Goal: Task Accomplishment & Management: Manage account settings

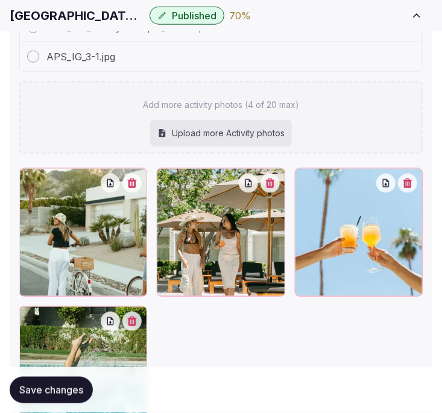
scroll to position [210, 0]
drag, startPoint x: 380, startPoint y: 110, endPoint x: 221, endPoint y: 73, distance: 162.9
click at [380, 110] on div "Add more activity photos (4 of 20 max) Upload more Activity photos" at bounding box center [220, 117] width 403 height 72
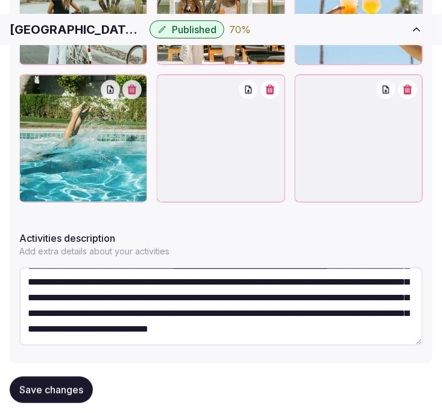
scroll to position [649, 0]
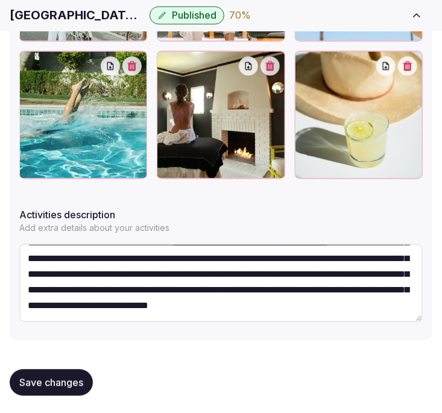
click at [74, 377] on span "Save changes" at bounding box center [51, 383] width 64 height 12
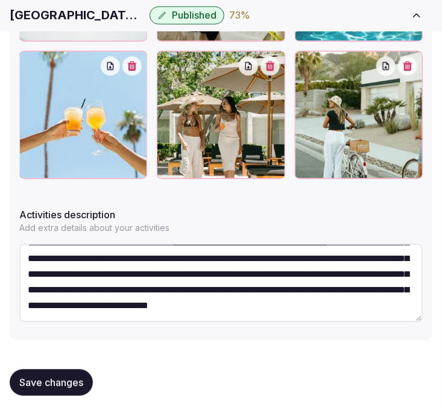
click at [56, 378] on span "Save changes" at bounding box center [51, 383] width 64 height 12
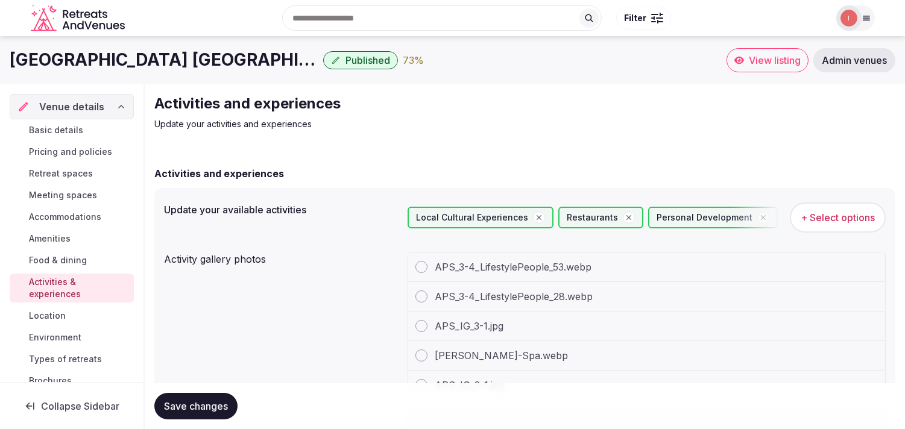
scroll to position [172, 0]
click at [37, 315] on span "Location" at bounding box center [47, 316] width 37 height 12
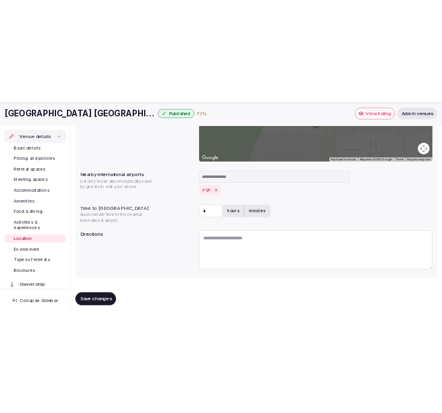
scroll to position [300, 0]
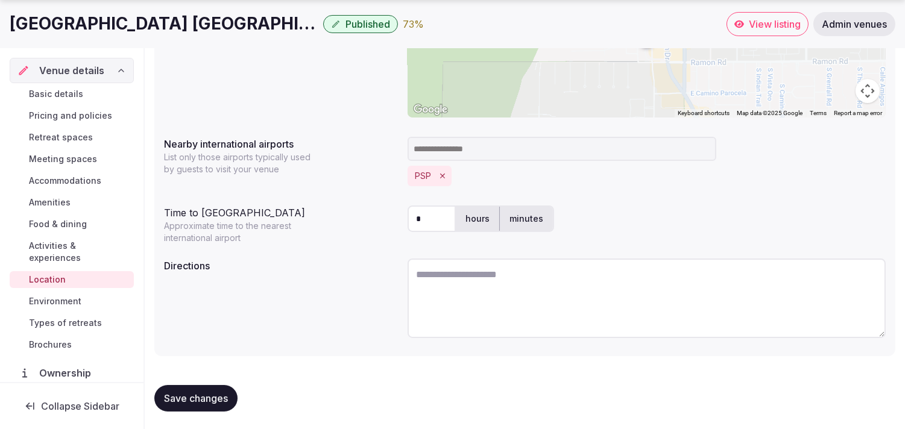
drag, startPoint x: 216, startPoint y: 392, endPoint x: 203, endPoint y: 395, distance: 13.0
click at [210, 393] on span "Save changes" at bounding box center [196, 398] width 64 height 12
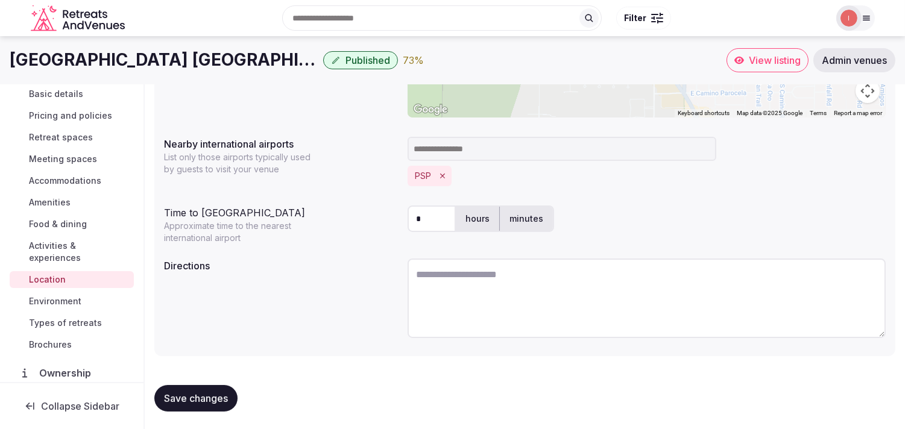
click at [61, 304] on span "Environment" at bounding box center [55, 301] width 52 height 12
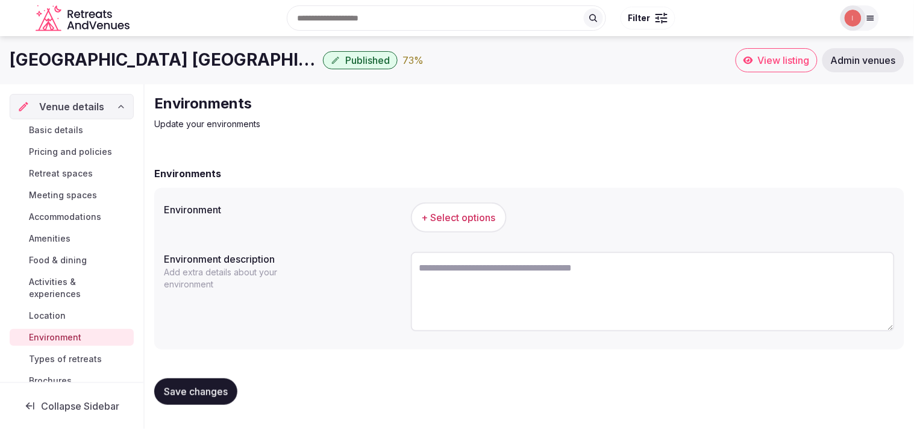
click at [441, 221] on span "+ Select options" at bounding box center [459, 217] width 74 height 13
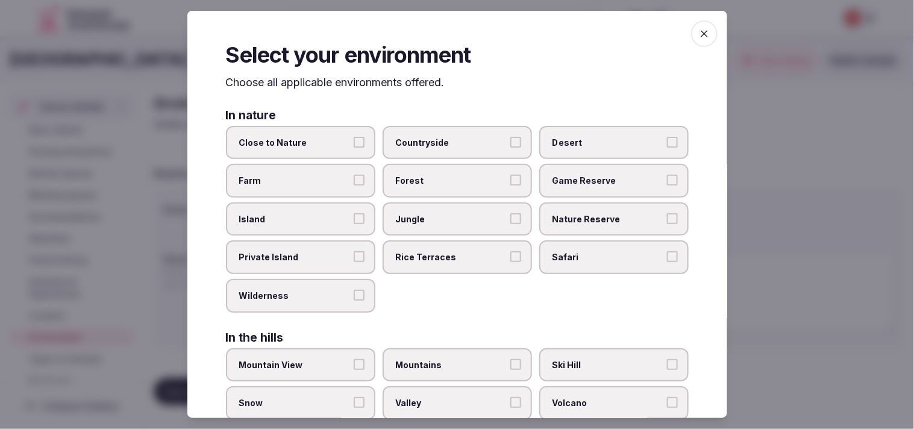
click at [354, 143] on button "Close to Nature" at bounding box center [359, 141] width 11 height 11
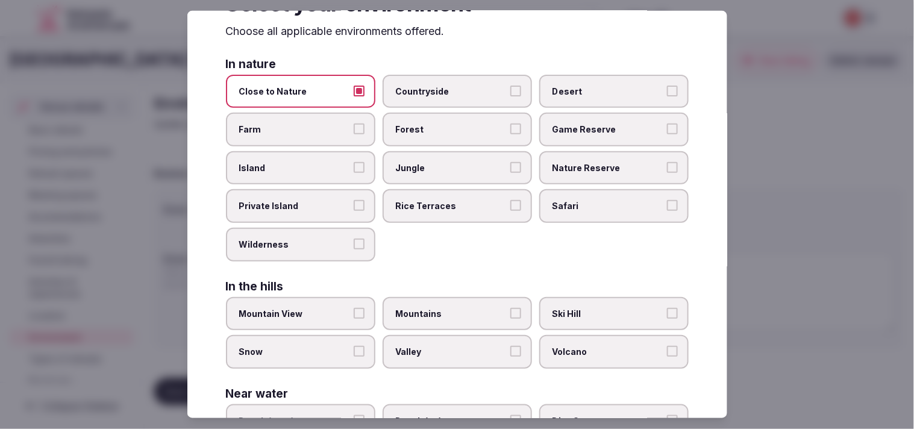
scroll to position [134, 0]
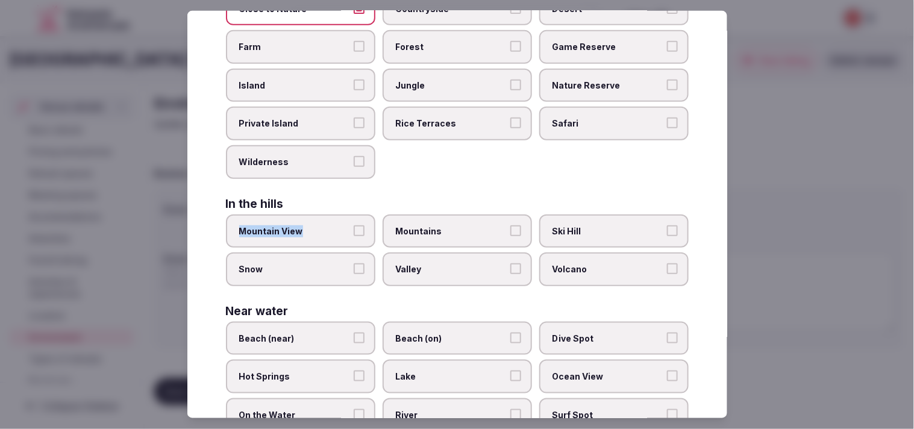
click at [353, 230] on label "Mountain View" at bounding box center [300, 231] width 149 height 34
click at [354, 230] on button "Mountain View" at bounding box center [359, 230] width 11 height 11
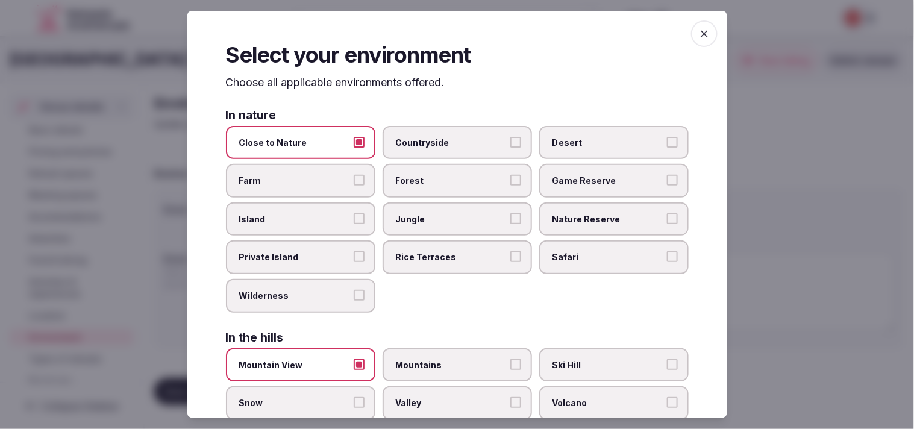
click at [350, 356] on label "Mountain View" at bounding box center [300, 365] width 149 height 34
click at [354, 359] on button "Mountain View" at bounding box center [359, 364] width 11 height 11
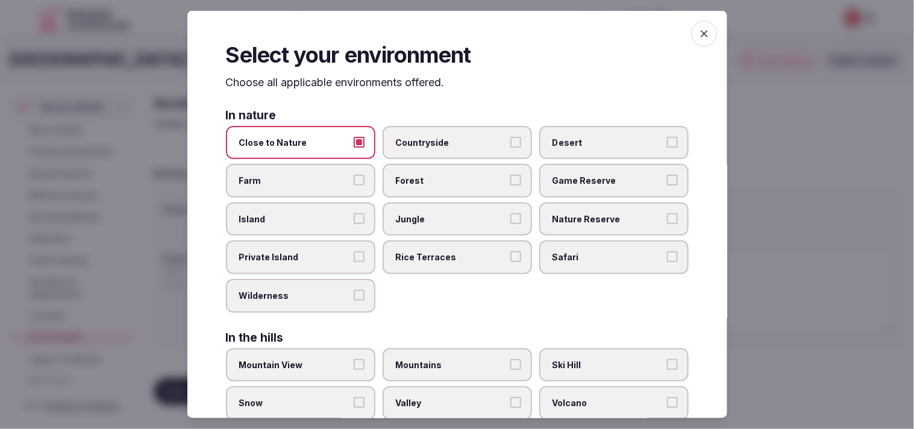
click at [441, 148] on label "Desert" at bounding box center [613, 142] width 149 height 34
click at [441, 147] on button "Desert" at bounding box center [672, 141] width 11 height 11
click at [441, 32] on icon "button" at bounding box center [704, 33] width 7 height 7
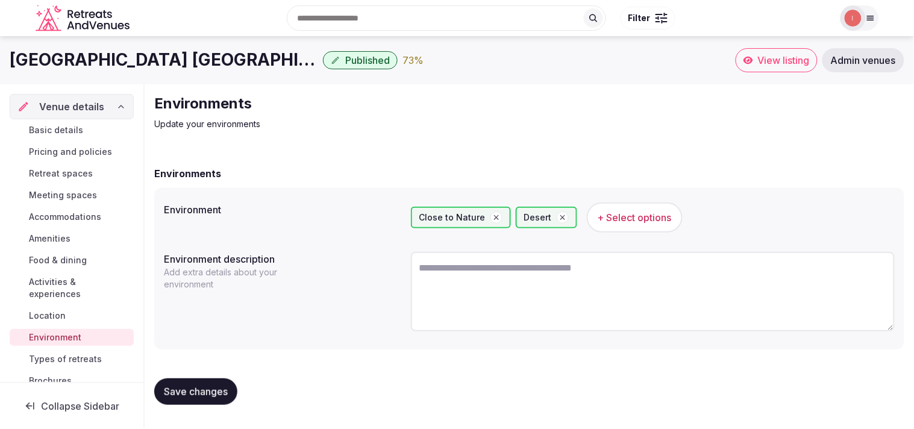
drag, startPoint x: 199, startPoint y: 389, endPoint x: 218, endPoint y: 372, distance: 25.1
click at [199, 388] on span "Save changes" at bounding box center [196, 392] width 64 height 12
click at [183, 390] on span "Save changes" at bounding box center [196, 392] width 64 height 12
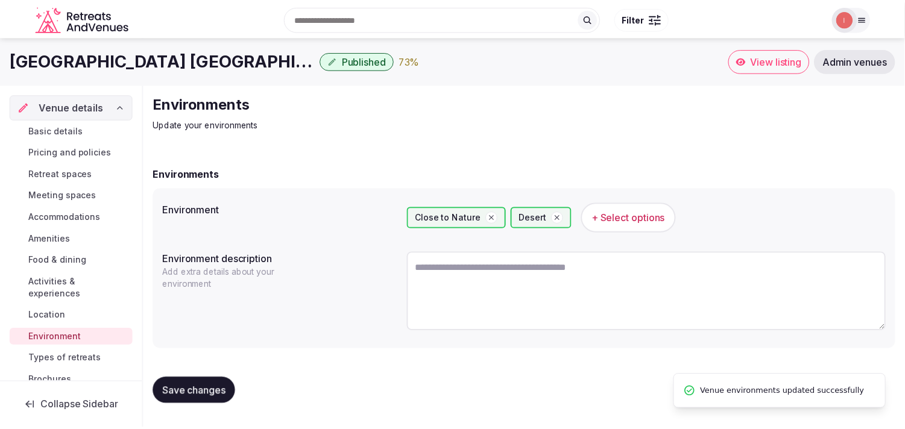
scroll to position [134, 0]
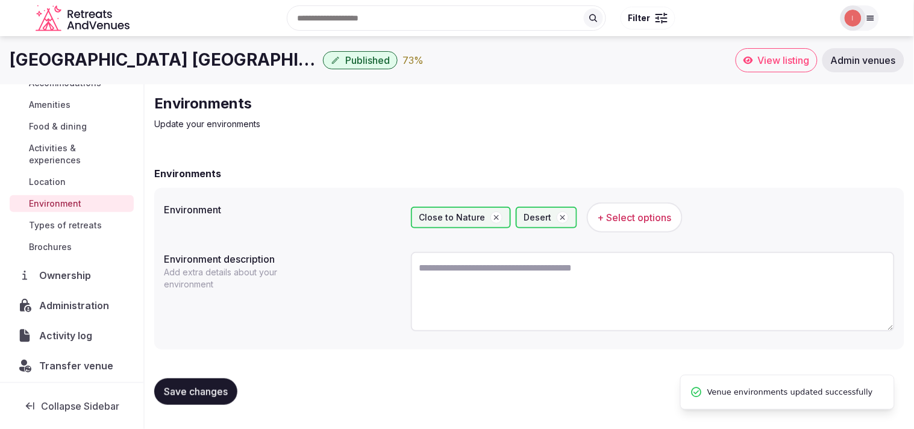
click at [77, 224] on span "Types of retreats" at bounding box center [65, 225] width 73 height 12
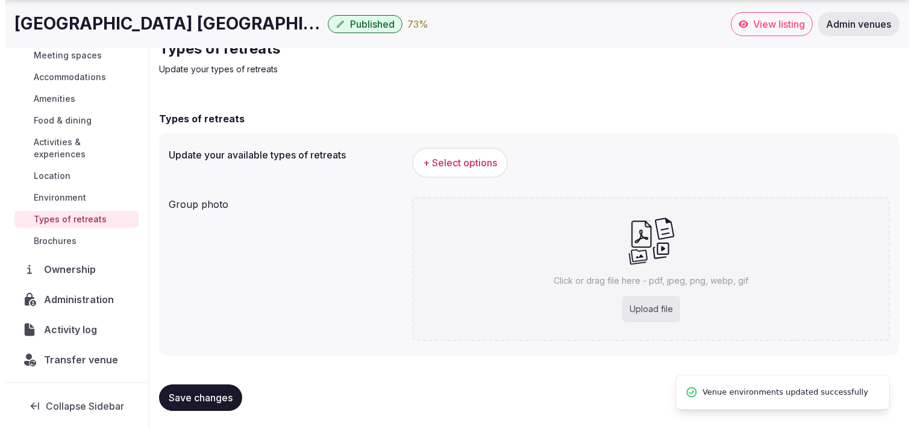
scroll to position [103, 0]
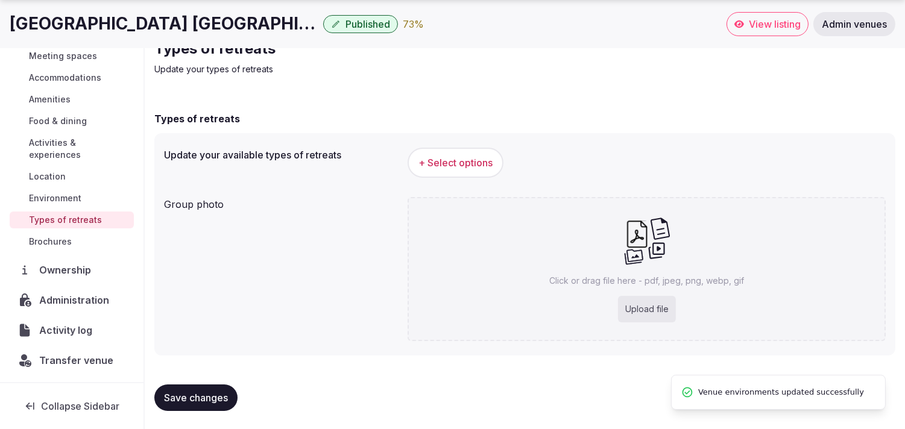
click at [441, 171] on button "+ Select options" at bounding box center [455, 163] width 96 height 30
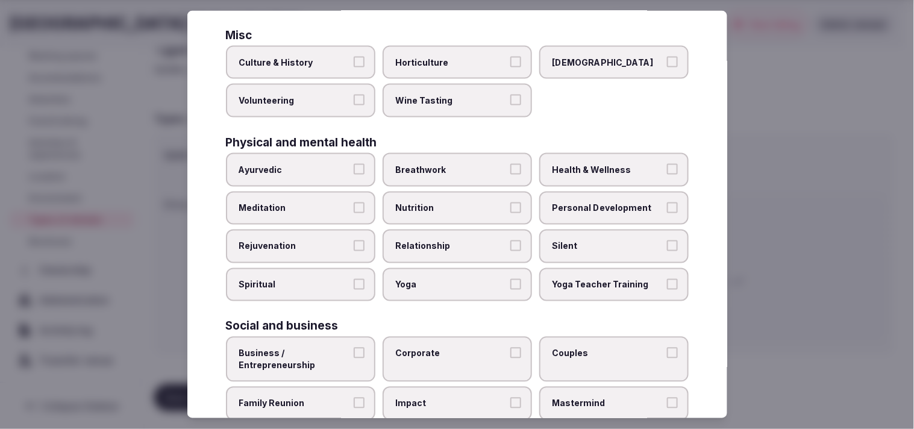
scroll to position [461, 0]
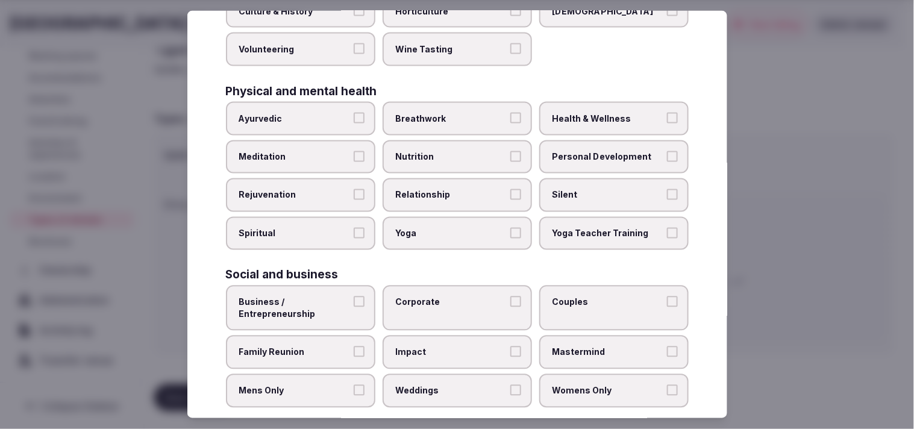
click at [441, 151] on span "Personal Development" at bounding box center [608, 157] width 111 height 12
click at [441, 151] on button "Personal Development" at bounding box center [672, 156] width 11 height 11
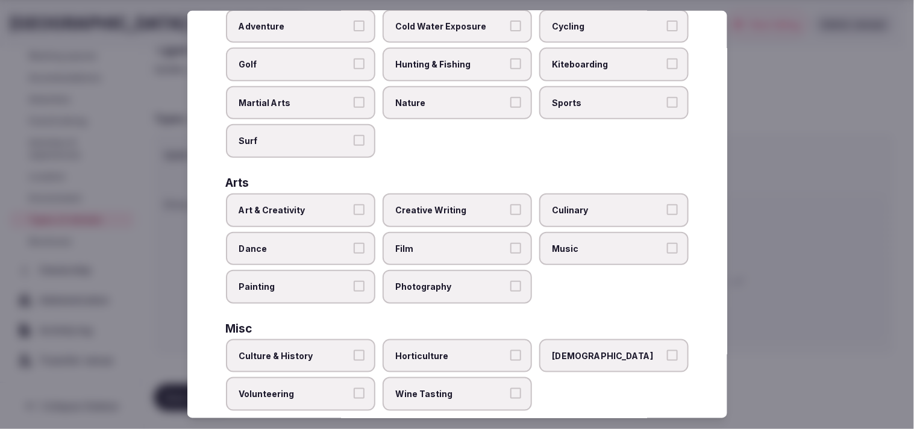
scroll to position [59, 0]
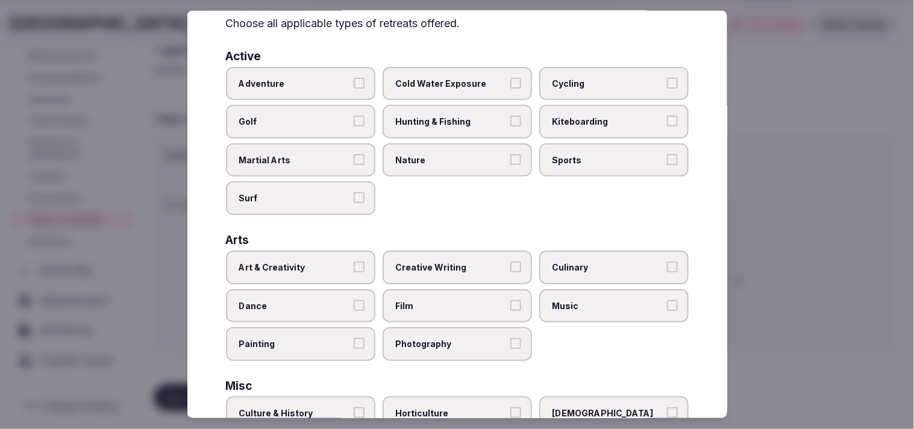
click at [341, 74] on label "Adventure" at bounding box center [300, 83] width 149 height 34
click at [354, 77] on button "Adventure" at bounding box center [359, 82] width 11 height 11
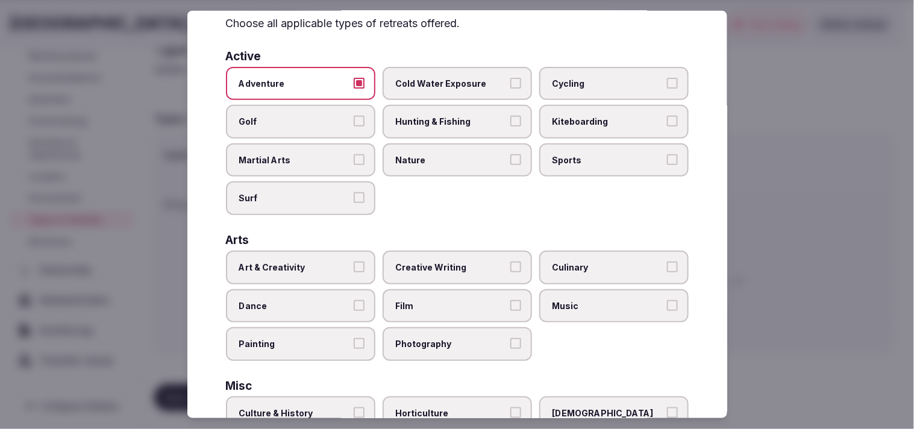
click at [353, 268] on label "Art & Creativity" at bounding box center [300, 268] width 149 height 34
click at [354, 268] on button "Art & Creativity" at bounding box center [359, 267] width 11 height 11
click at [354, 81] on button "Adventure" at bounding box center [359, 82] width 11 height 11
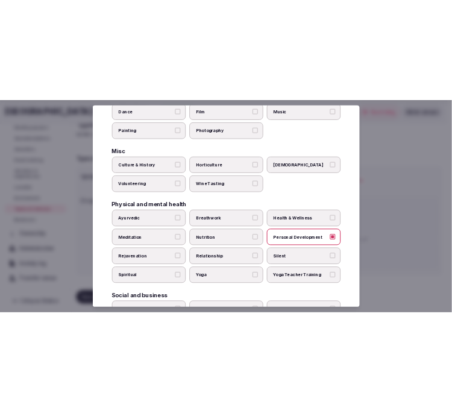
scroll to position [461, 0]
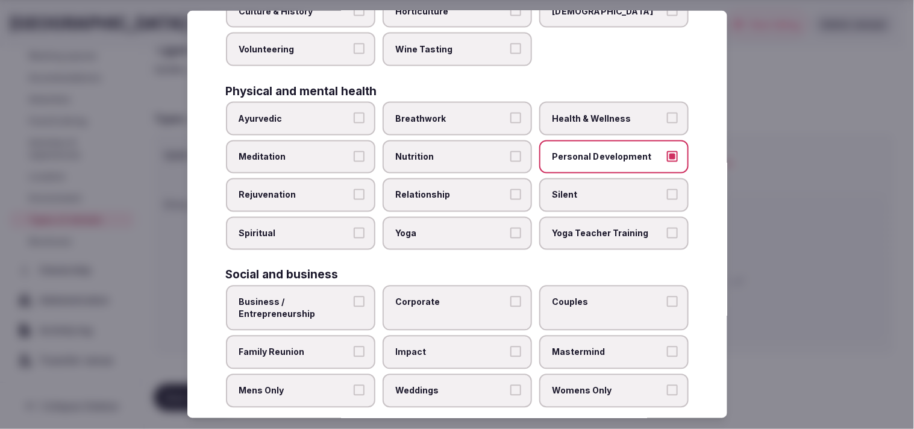
click at [366, 300] on label "Business / Entrepreneurship" at bounding box center [300, 308] width 149 height 45
click at [365, 300] on button "Business / Entrepreneurship" at bounding box center [359, 302] width 11 height 11
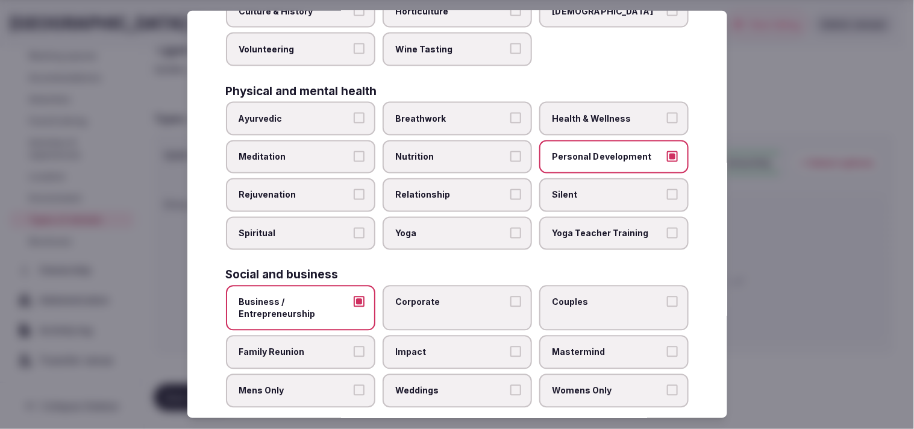
click at [441, 293] on label "Corporate" at bounding box center [457, 308] width 149 height 45
click at [441, 297] on button "Corporate" at bounding box center [515, 302] width 11 height 11
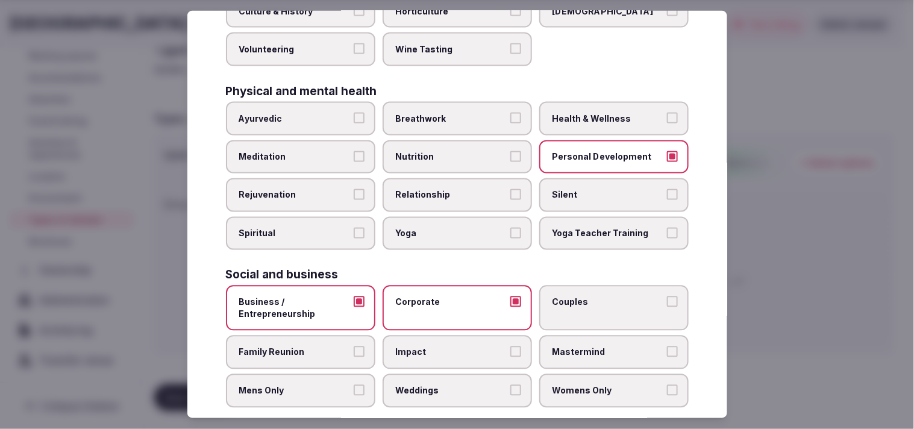
click at [350, 342] on label "Family Reunion" at bounding box center [300, 353] width 149 height 34
click at [354, 347] on button "Family Reunion" at bounding box center [359, 352] width 11 height 11
click at [350, 342] on label "Family Reunion" at bounding box center [300, 353] width 149 height 34
click at [354, 347] on button "Family Reunion" at bounding box center [359, 352] width 11 height 11
click at [441, 297] on span "Couples" at bounding box center [608, 303] width 111 height 12
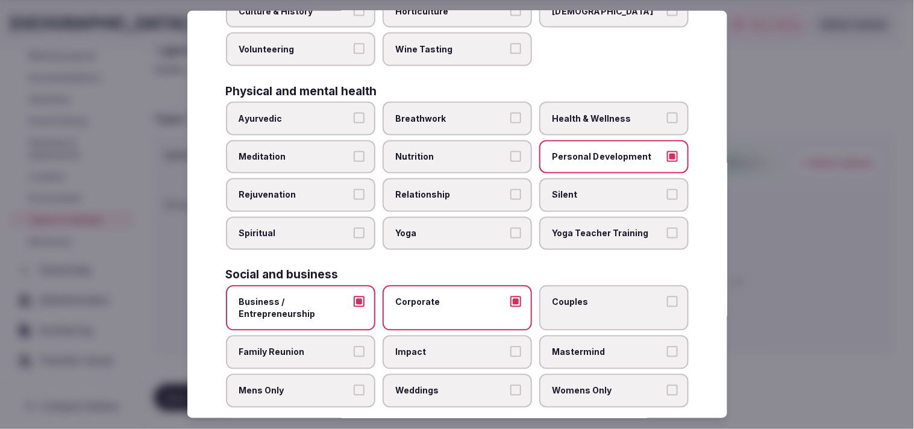
click at [441, 297] on button "Couples" at bounding box center [672, 302] width 11 height 11
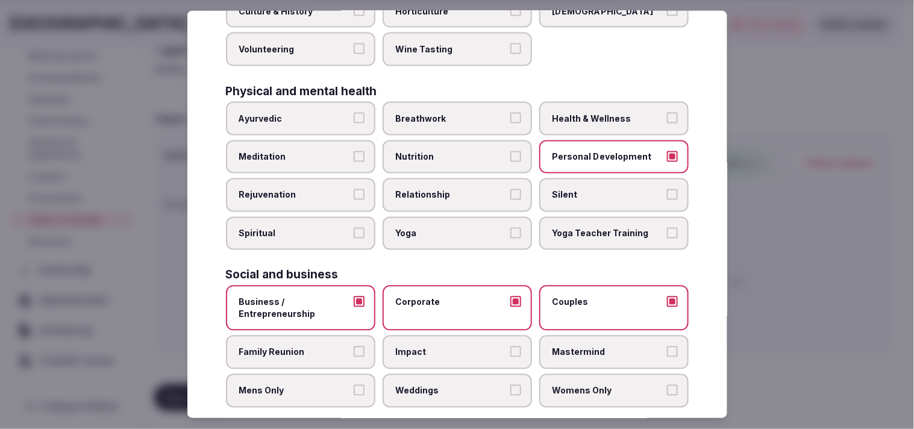
click at [359, 336] on label "Family Reunion" at bounding box center [300, 353] width 149 height 34
click at [359, 347] on button "Family Reunion" at bounding box center [359, 352] width 11 height 11
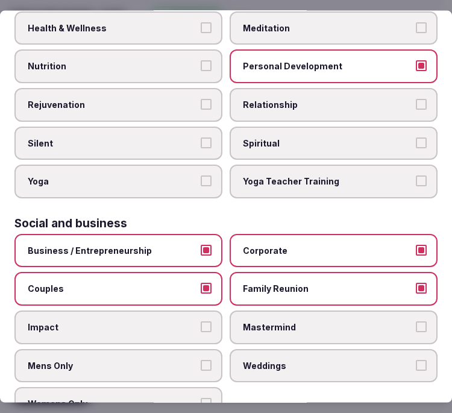
scroll to position [696, 0]
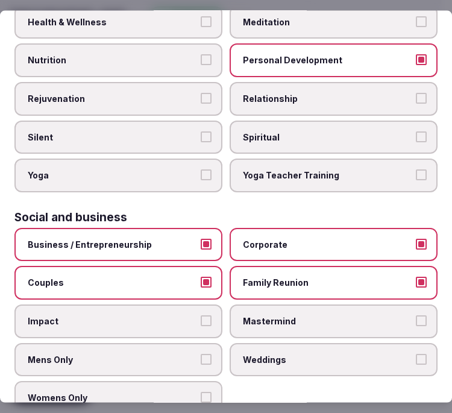
click at [324, 93] on span "Relationship" at bounding box center [327, 99] width 169 height 12
click at [416, 93] on button "Relationship" at bounding box center [421, 98] width 11 height 11
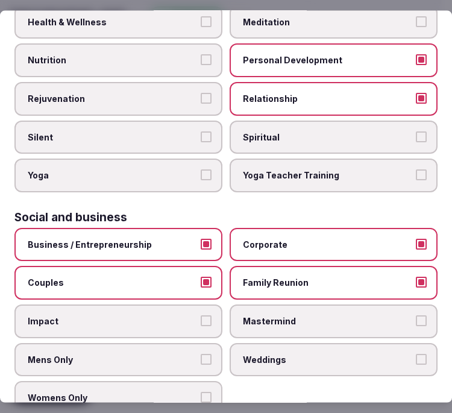
click at [324, 353] on span "Weddings" at bounding box center [327, 359] width 169 height 12
click at [416, 353] on button "Weddings" at bounding box center [421, 358] width 11 height 11
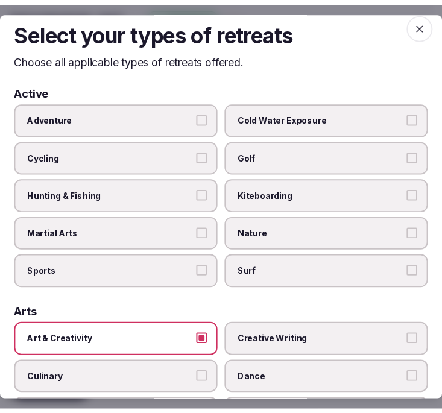
scroll to position [0, 0]
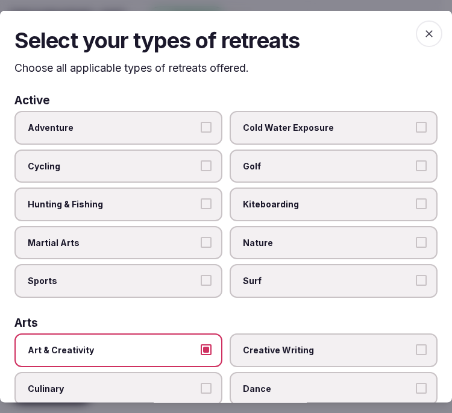
click at [424, 33] on icon "button" at bounding box center [429, 33] width 12 height 12
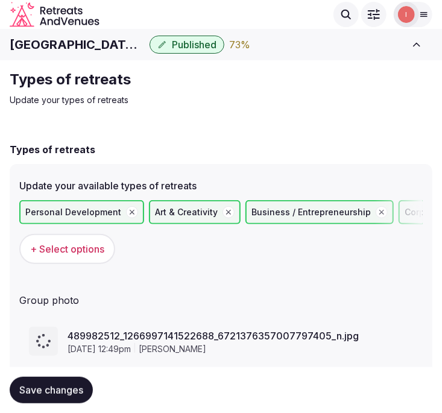
click at [67, 390] on span "Save changes" at bounding box center [51, 390] width 64 height 12
click at [395, 116] on div "Types of retreats Update your types of retreats Types of retreats Update your a…" at bounding box center [221, 257] width 442 height 394
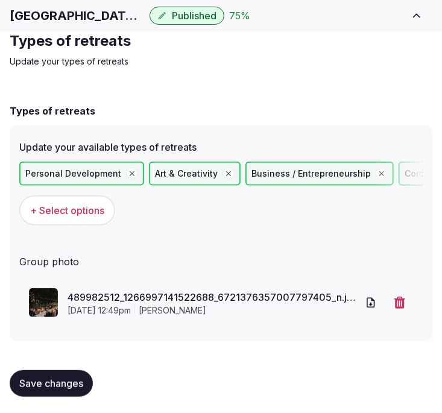
click at [74, 392] on button "Save changes" at bounding box center [51, 383] width 83 height 27
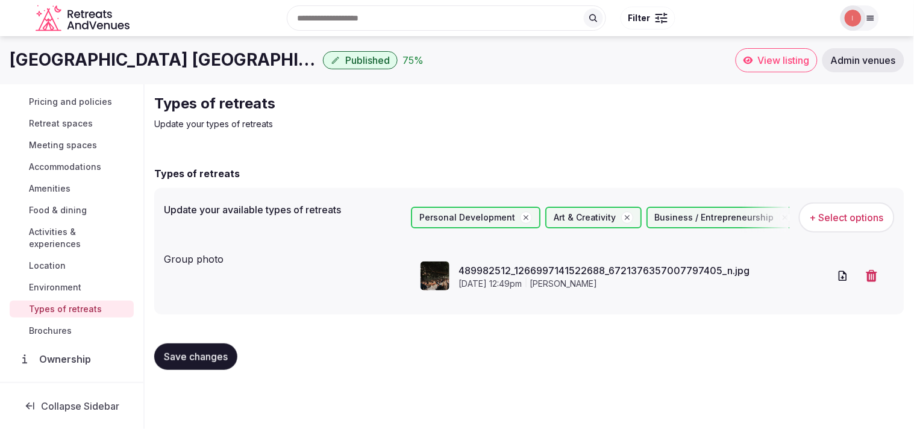
scroll to position [139, 0]
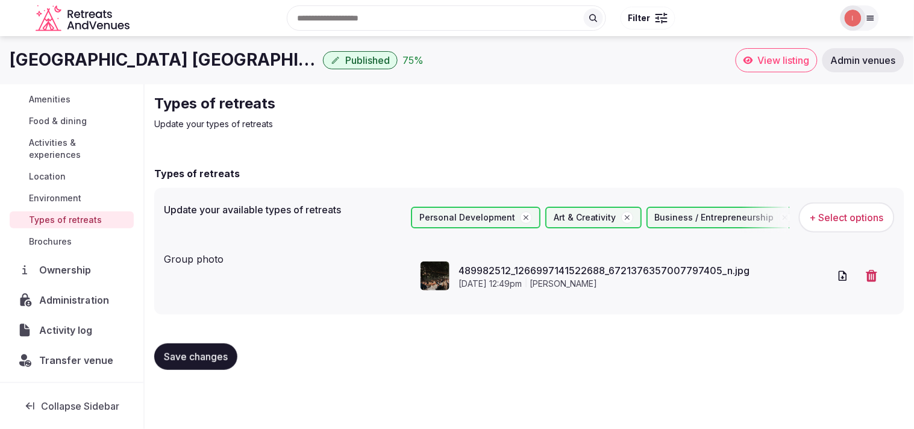
click at [78, 293] on span "Administration" at bounding box center [76, 300] width 74 height 14
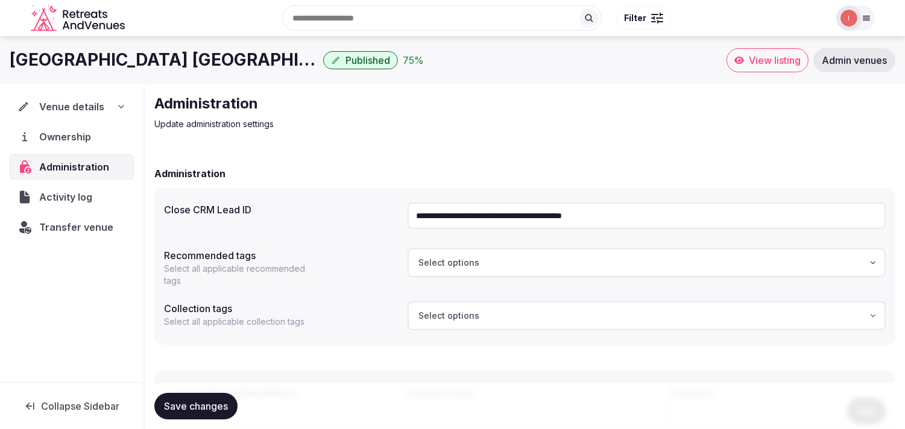
click at [174, 62] on h1 "[GEOGRAPHIC_DATA] [GEOGRAPHIC_DATA]" at bounding box center [164, 60] width 309 height 24
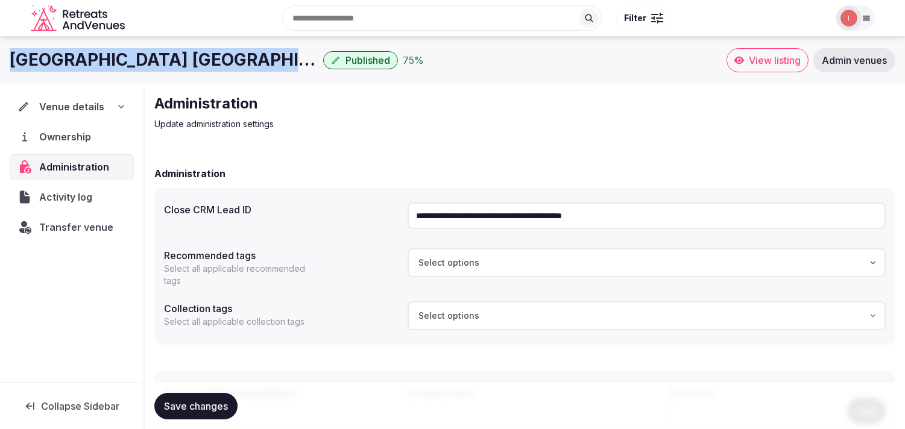
click at [174, 62] on h1 "[GEOGRAPHIC_DATA] [GEOGRAPHIC_DATA]" at bounding box center [164, 60] width 309 height 24
copy div "[GEOGRAPHIC_DATA] [GEOGRAPHIC_DATA]"
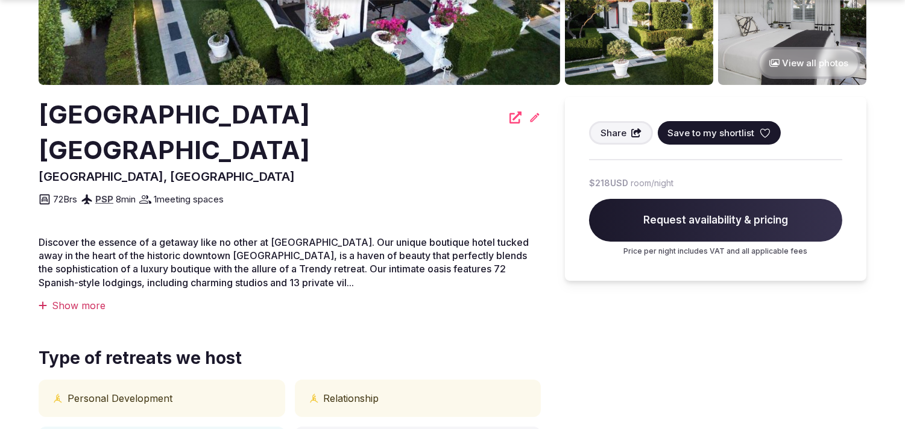
scroll to position [335, 0]
